Goal: Task Accomplishment & Management: Complete application form

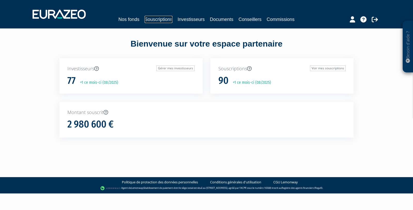
click at [160, 20] on link "Souscriptions" at bounding box center [159, 19] width 28 height 7
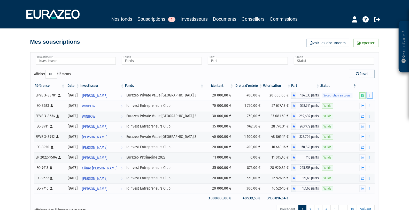
click at [370, 94] on icon "button" at bounding box center [370, 95] width 1 height 3
click at [357, 114] on link "Compléter" at bounding box center [355, 114] width 34 height 9
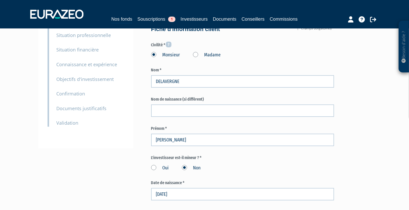
scroll to position [61, 0]
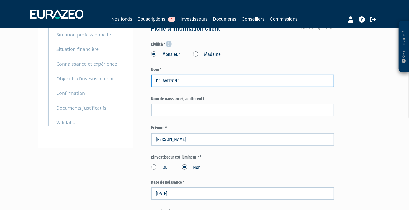
drag, startPoint x: 191, startPoint y: 82, endPoint x: 134, endPoint y: 81, distance: 56.9
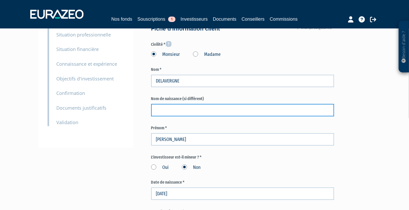
click at [188, 110] on input "text" at bounding box center [242, 110] width 183 height 12
paste input "DELAVERGNE"
type input "DELAVERGNE"
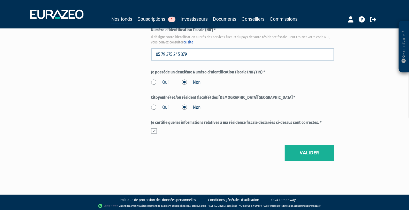
scroll to position [620, 0]
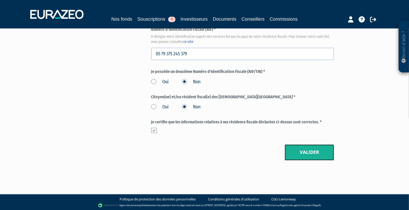
click at [308, 151] on button "Valider" at bounding box center [309, 152] width 49 height 16
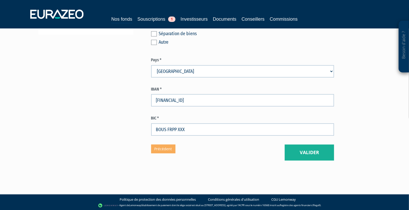
scroll to position [175, 0]
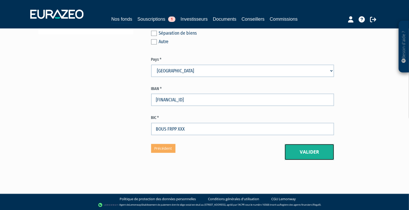
click at [313, 154] on button "Valider" at bounding box center [309, 152] width 49 height 16
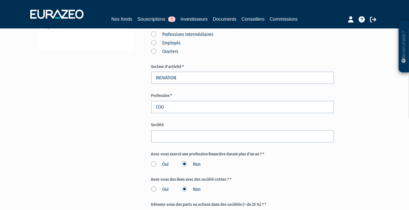
scroll to position [179, 0]
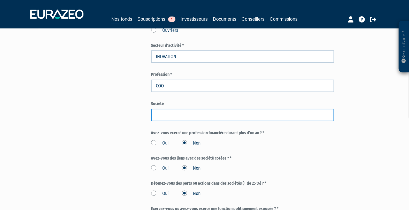
click at [172, 114] on input "text" at bounding box center [242, 115] width 183 height 12
paste input "MOBYFLY"
type input "MOBYFLY"
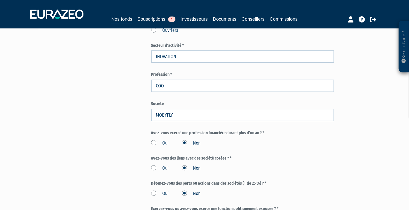
click at [348, 136] on div "Part A 20 000,00 € Droits d'entrée : 400,00 € Vincent DELAVERGNE Eurazeo Privat…" at bounding box center [261, 74] width 220 height 424
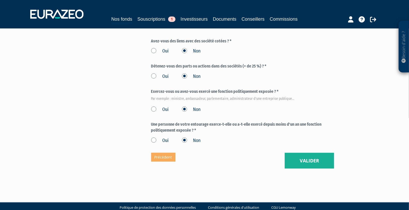
scroll to position [303, 0]
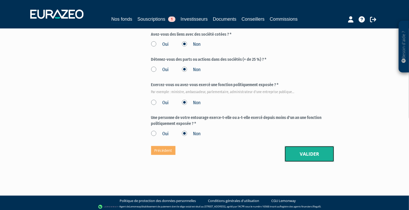
click at [313, 155] on button "Valider" at bounding box center [309, 154] width 49 height 16
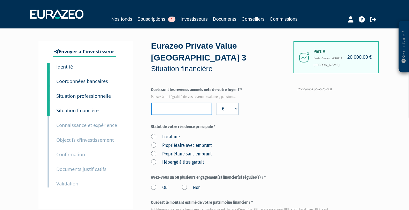
click at [180, 107] on input "number" at bounding box center [181, 109] width 61 height 12
type input "145000"
click at [291, 161] on div "Locataire Propriétaire avec emprunt Propriétaire sans emprunt Hébergé à titre g…" at bounding box center [242, 149] width 183 height 34
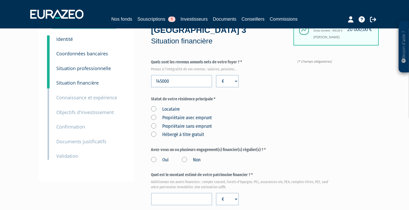
scroll to position [30, 0]
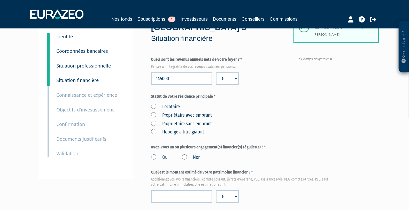
click at [172, 114] on label "Propriétaire avec emprunt" at bounding box center [181, 115] width 61 height 7
click at [0, 0] on emprunt "Propriétaire avec emprunt" at bounding box center [0, 0] width 0 height 0
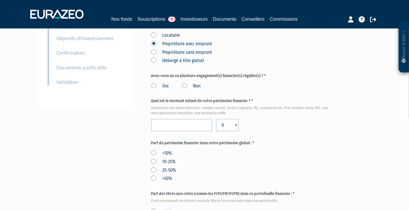
scroll to position [109, 0]
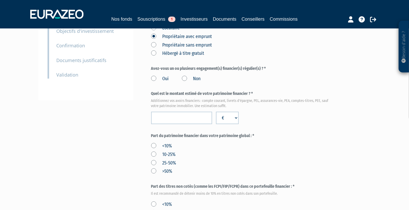
click at [153, 78] on label "Oui" at bounding box center [160, 78] width 18 height 7
click at [0, 0] on input "Oui" at bounding box center [0, 0] width 0 height 0
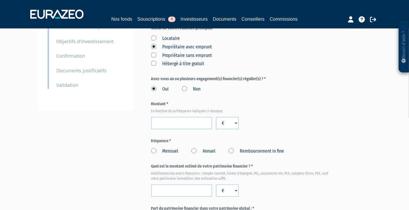
scroll to position [99, 0]
click at [154, 151] on label "Mensuel" at bounding box center [164, 151] width 27 height 7
click at [0, 0] on input "Mensuel" at bounding box center [0, 0] width 0 height 0
click at [193, 122] on input "number" at bounding box center [181, 123] width 61 height 12
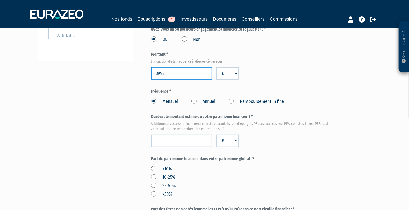
scroll to position [152, 0]
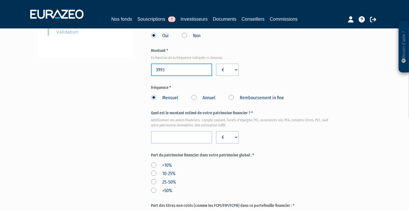
type input "3993"
click at [187, 138] on input "number" at bounding box center [181, 137] width 61 height 12
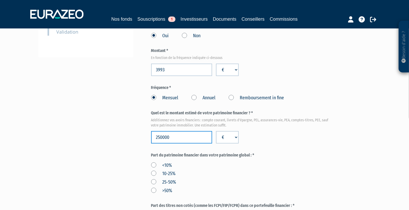
type input "250000"
click at [151, 180] on label "25-50%" at bounding box center [163, 182] width 25 height 7
click at [0, 0] on input "25-50%" at bounding box center [0, 0] width 0 height 0
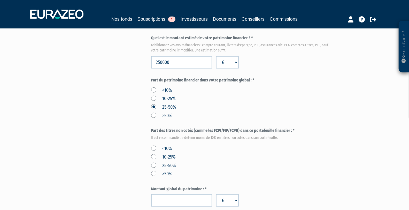
scroll to position [230, 0]
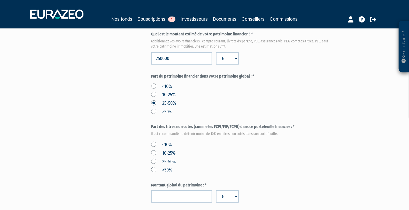
click at [152, 143] on label "<10%" at bounding box center [161, 144] width 21 height 7
click at [0, 0] on input "<10%" at bounding box center [0, 0] width 0 height 0
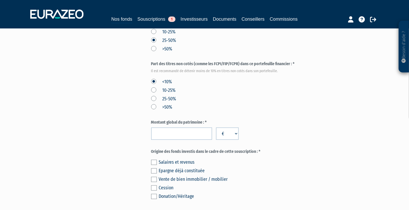
scroll to position [299, 0]
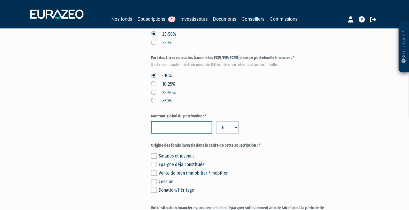
click at [190, 128] on input "number" at bounding box center [181, 127] width 61 height 12
type input "650000"
click at [154, 156] on label at bounding box center [154, 155] width 6 height 5
click at [0, 0] on input "checkbox" at bounding box center [0, 0] width 0 height 0
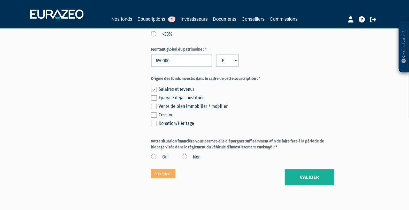
scroll to position [388, 0]
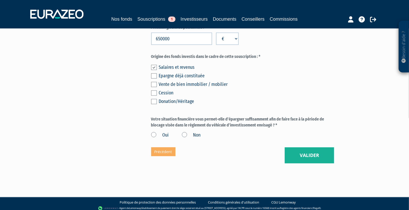
click at [153, 134] on label "Oui" at bounding box center [160, 135] width 18 height 7
click at [0, 0] on input "Oui" at bounding box center [0, 0] width 0 height 0
click at [312, 155] on button "Valider" at bounding box center [309, 155] width 49 height 16
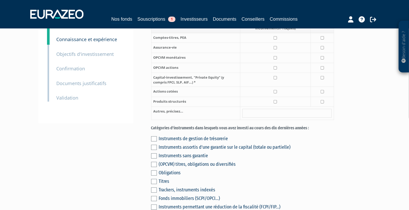
scroll to position [86, 0]
click at [276, 40] on input "checkbox" at bounding box center [275, 37] width 3 height 3
checkbox input "true"
click at [275, 50] on input "checkbox" at bounding box center [275, 47] width 3 height 3
checkbox input "true"
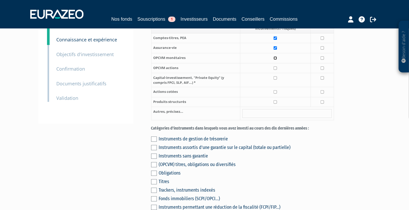
click at [277, 60] on input "checkbox" at bounding box center [275, 57] width 3 height 3
checkbox input "true"
click at [276, 70] on input "checkbox" at bounding box center [275, 67] width 3 height 3
checkbox input "true"
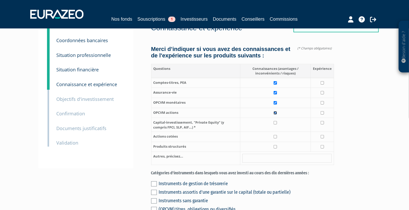
scroll to position [36, 0]
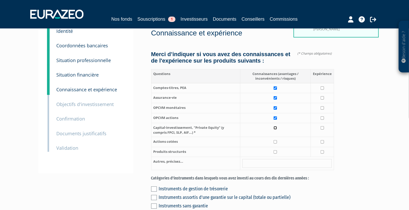
click at [275, 129] on input "checkbox" at bounding box center [275, 127] width 3 height 3
checkbox input "true"
click at [277, 143] on input "checkbox" at bounding box center [275, 141] width 3 height 3
checkbox input "true"
click at [323, 90] on input "checkbox" at bounding box center [322, 87] width 3 height 3
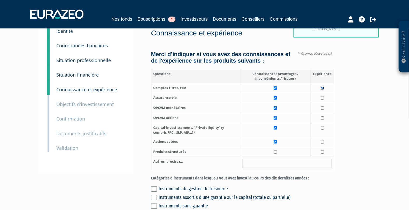
checkbox input "true"
click at [324, 103] on td at bounding box center [322, 98] width 23 height 10
checkbox input "true"
click at [324, 110] on input "checkbox" at bounding box center [322, 107] width 3 height 3
checkbox input "true"
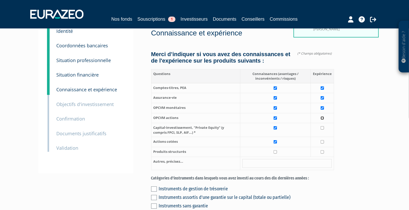
click at [323, 120] on input "checkbox" at bounding box center [322, 117] width 3 height 3
checkbox input "true"
click at [322, 129] on input "checkbox" at bounding box center [322, 127] width 3 height 3
checkbox input "true"
click at [325, 146] on td at bounding box center [322, 142] width 23 height 10
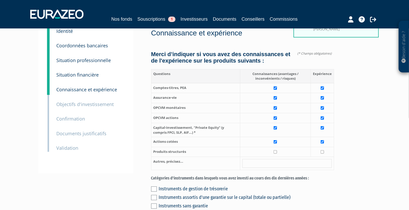
checkbox input "true"
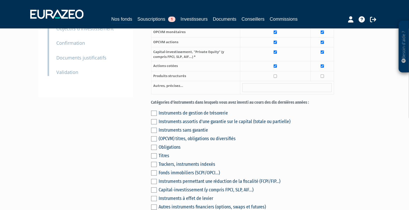
scroll to position [112, 0]
click at [154, 141] on label at bounding box center [154, 138] width 6 height 5
click at [0, 0] on input "checkbox" at bounding box center [0, 0] width 0 height 0
click at [152, 150] on label at bounding box center [154, 146] width 6 height 5
click at [0, 0] on input "checkbox" at bounding box center [0, 0] width 0 height 0
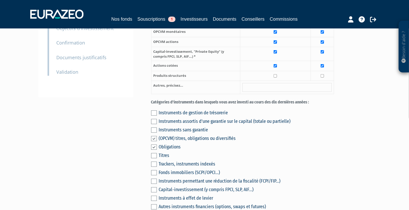
click at [153, 158] on label at bounding box center [154, 155] width 6 height 5
click at [0, 0] on input "checkbox" at bounding box center [0, 0] width 0 height 0
click at [153, 167] on label at bounding box center [154, 163] width 6 height 5
click at [0, 0] on input "checkbox" at bounding box center [0, 0] width 0 height 0
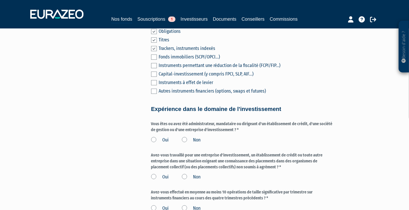
scroll to position [227, 0]
click at [185, 143] on label "Non" at bounding box center [191, 139] width 19 height 7
click at [0, 0] on input "Non" at bounding box center [0, 0] width 0 height 0
click at [184, 180] on label "Non" at bounding box center [191, 176] width 19 height 7
click at [0, 0] on input "Non" at bounding box center [0, 0] width 0 height 0
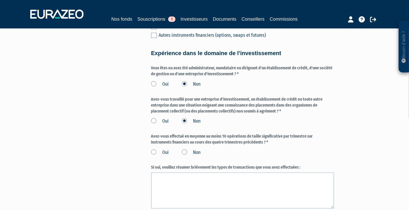
scroll to position [297, 0]
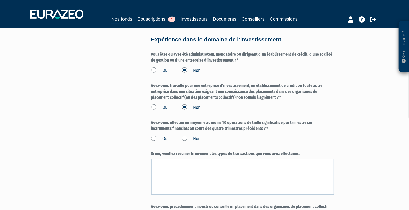
click at [184, 142] on label "Non" at bounding box center [191, 138] width 19 height 7
click at [0, 0] on input "Non" at bounding box center [0, 0] width 0 height 0
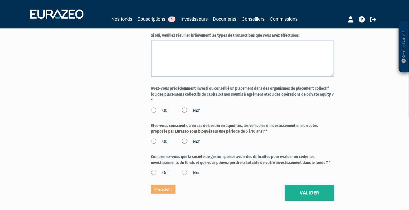
scroll to position [415, 0]
click at [185, 113] on label "Non" at bounding box center [191, 110] width 19 height 7
click at [0, 0] on input "Non" at bounding box center [0, 0] width 0 height 0
click at [154, 144] on label "Oui" at bounding box center [160, 141] width 18 height 7
click at [0, 0] on input "Oui" at bounding box center [0, 0] width 0 height 0
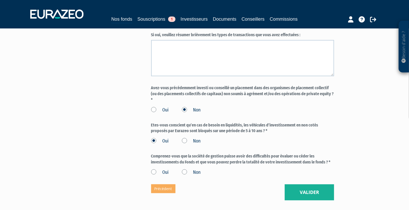
click at [154, 175] on label "Oui" at bounding box center [160, 172] width 18 height 7
click at [0, 0] on input "Oui" at bounding box center [0, 0] width 0 height 0
click at [318, 197] on button "Valider" at bounding box center [309, 192] width 49 height 16
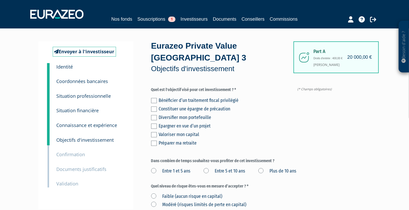
click at [152, 107] on label at bounding box center [154, 108] width 6 height 5
click at [0, 0] on input "checkbox" at bounding box center [0, 0] width 0 height 0
click at [154, 118] on label at bounding box center [154, 117] width 6 height 5
click at [0, 0] on input "checkbox" at bounding box center [0, 0] width 0 height 0
click at [154, 107] on label at bounding box center [154, 108] width 6 height 5
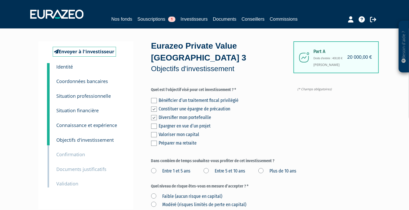
click at [0, 0] on input "checkbox" at bounding box center [0, 0] width 0 height 0
click at [154, 135] on label at bounding box center [154, 134] width 6 height 5
click at [0, 0] on input "checkbox" at bounding box center [0, 0] width 0 height 0
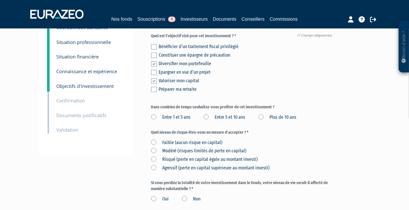
scroll to position [57, 0]
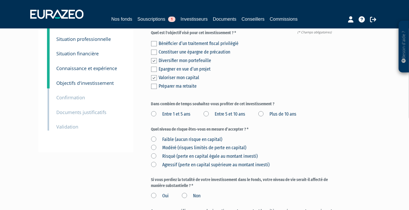
click at [207, 114] on label "Entre 5 et 10 ans" at bounding box center [225, 114] width 42 height 7
click at [0, 0] on ans "Entre 5 et 10 ans" at bounding box center [0, 0] width 0 height 0
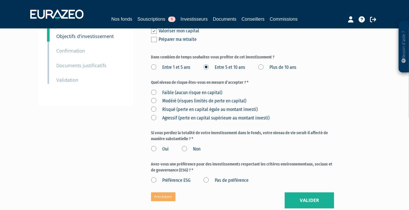
scroll to position [110, 0]
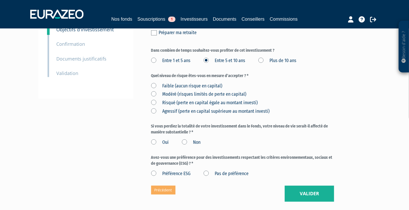
click at [153, 102] on label "Risqué (perte en capital égale au montant investi)" at bounding box center [204, 102] width 107 height 7
click at [0, 0] on investi\) "Risqué (perte en capital égale au montant investi)" at bounding box center [0, 0] width 0 height 0
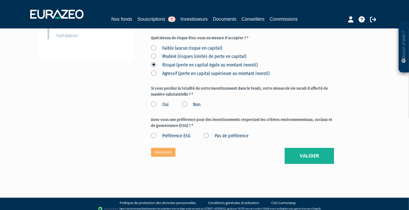
scroll to position [149, 0]
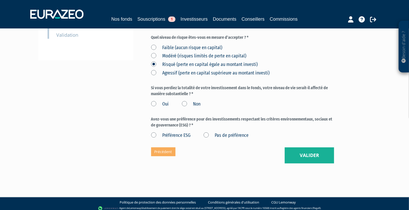
click at [186, 104] on label "Non" at bounding box center [191, 104] width 19 height 7
click at [0, 0] on input "Non" at bounding box center [0, 0] width 0 height 0
click at [206, 134] on label "Pas de préférence" at bounding box center [226, 135] width 45 height 7
click at [0, 0] on préférence "Pas de préférence" at bounding box center [0, 0] width 0 height 0
click at [312, 157] on button "Valider" at bounding box center [309, 155] width 49 height 16
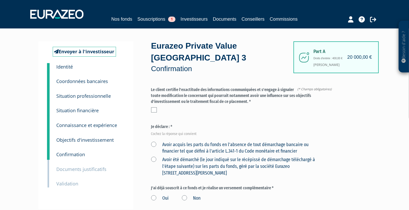
click at [154, 108] on label at bounding box center [154, 109] width 6 height 5
click at [0, 0] on input "checkbox" at bounding box center [0, 0] width 0 height 0
click at [153, 144] on label "Avoir acquis les parts du fonds en l'absence de tout démarchage bancaire ou fin…" at bounding box center [236, 147] width 171 height 13
click at [0, 0] on financier "Avoir acquis les parts du fonds en l'absence de tout démarchage bancaire ou fin…" at bounding box center [0, 0] width 0 height 0
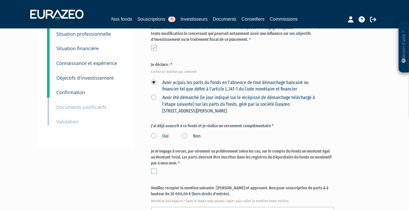
scroll to position [62, 0]
click at [183, 135] on label "Non" at bounding box center [191, 136] width 19 height 7
click at [0, 0] on input "Non" at bounding box center [0, 0] width 0 height 0
click at [155, 170] on label at bounding box center [154, 170] width 6 height 5
click at [0, 0] on input "checkbox" at bounding box center [0, 0] width 0 height 0
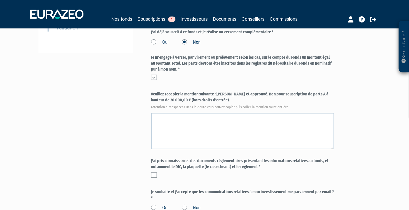
scroll to position [156, 0]
drag, startPoint x: 217, startPoint y: 93, endPoint x: 222, endPoint y: 99, distance: 7.9
click at [222, 99] on label "Veuillez recopier la mention suivante : [PERSON_NAME] et approuvé. Bon pour sou…" at bounding box center [242, 99] width 183 height 17
copy label "[PERSON_NAME] et approuvé. Bon pour souscription de parts A à hauteur de 20 000…"
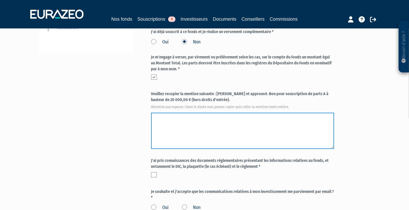
click at [166, 116] on textarea at bounding box center [242, 131] width 183 height 36
paste textarea "[PERSON_NAME] et approuvé. Bon pour souscription de parts A à hauteur de 20 000…"
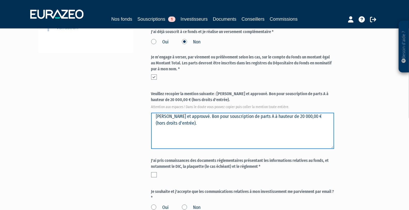
type textarea "[PERSON_NAME] et approuvé. Bon pour souscription de parts A à hauteur de 20 000…"
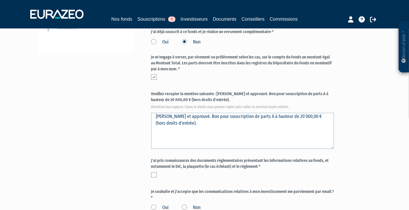
click at [155, 175] on label at bounding box center [154, 174] width 6 height 5
click at [0, 0] on input "checkbox" at bounding box center [0, 0] width 0 height 0
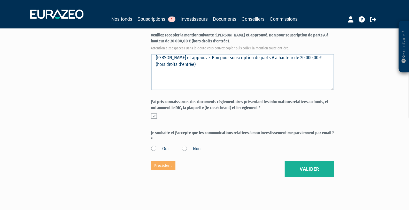
scroll to position [215, 0]
click at [153, 147] on label "Oui" at bounding box center [160, 148] width 18 height 7
click at [0, 0] on input "Oui" at bounding box center [0, 0] width 0 height 0
click at [317, 167] on button "Valider" at bounding box center [309, 168] width 49 height 16
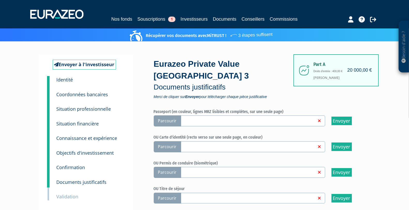
click at [163, 120] on span "Parcourir" at bounding box center [167, 120] width 27 height 11
click at [0, 0] on input "Parcourir" at bounding box center [0, 0] width 0 height 0
click at [167, 145] on span "Parcourir" at bounding box center [167, 146] width 27 height 11
click at [0, 0] on input "Parcourir" at bounding box center [0, 0] width 0 height 0
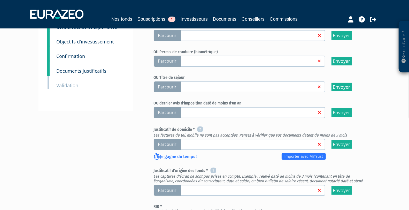
scroll to position [112, 0]
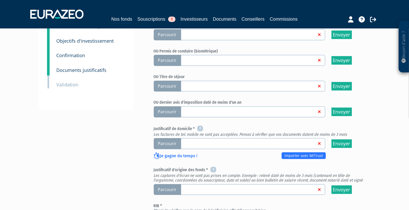
click at [167, 141] on span "Parcourir" at bounding box center [167, 143] width 27 height 11
click at [0, 0] on input "Parcourir" at bounding box center [0, 0] width 0 height 0
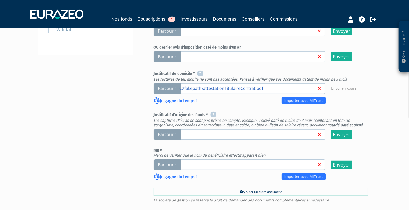
scroll to position [167, 0]
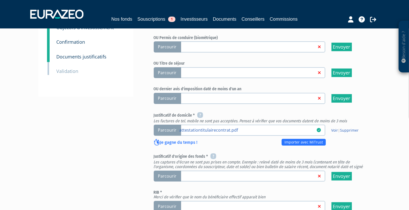
scroll to position [164, 0]
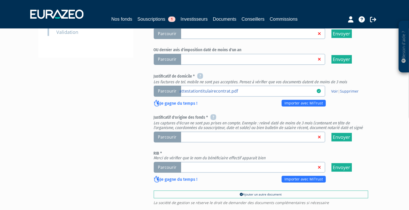
click at [170, 135] on span "Parcourir" at bounding box center [167, 137] width 27 height 11
click at [0, 0] on input "Parcourir" at bounding box center [0, 0] width 0 height 0
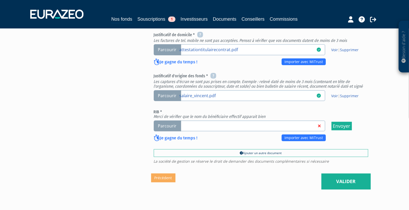
scroll to position [233, 0]
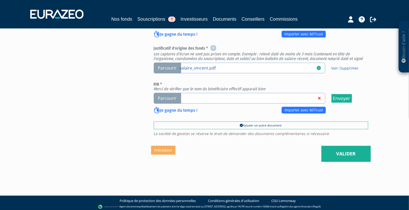
click at [167, 94] on span "Parcourir" at bounding box center [167, 98] width 27 height 11
click at [0, 0] on input "Parcourir" at bounding box center [0, 0] width 0 height 0
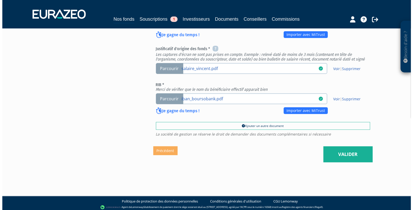
scroll to position [233, 0]
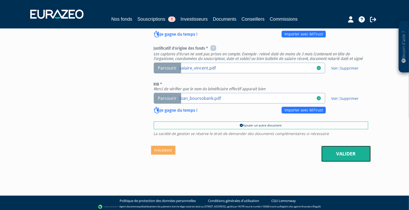
click at [348, 153] on link "Valider" at bounding box center [345, 154] width 49 height 16
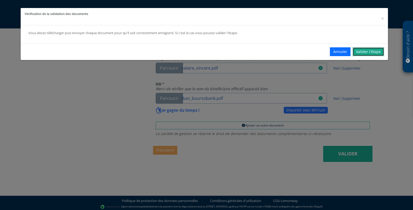
click at [374, 51] on link "Valider l'étape" at bounding box center [369, 51] width 32 height 9
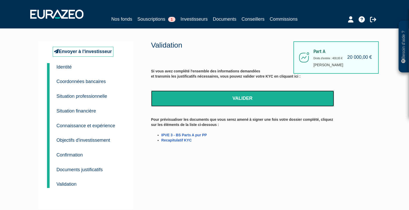
click at [244, 99] on link "Valider" at bounding box center [242, 98] width 183 height 16
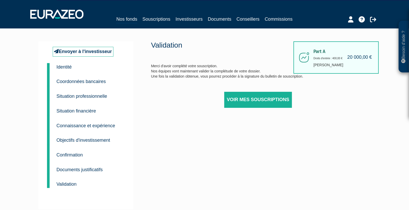
click at [367, 158] on div "Part A 20 000,00 € Droits d'entrée : 400,00 € [PERSON_NAME] Validation Merci d'…" at bounding box center [261, 125] width 220 height 168
click at [345, 114] on div "Part A 20 000,00 € Droits d'entrée : 400,00 € [PERSON_NAME] Validation Merci d'…" at bounding box center [261, 125] width 220 height 168
click at [185, 144] on div "Part A 20 000,00 € Droits d'entrée : 400,00 € [PERSON_NAME] Validation Merci d'…" at bounding box center [261, 125] width 220 height 168
